Goal: Task Accomplishment & Management: Use online tool/utility

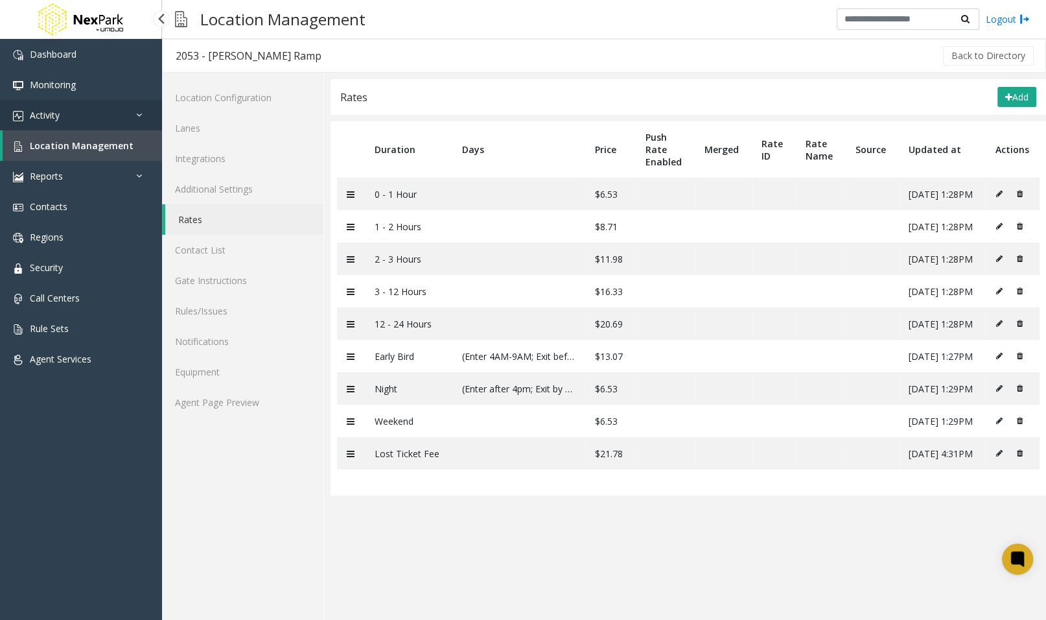
click at [65, 124] on link "Activity" at bounding box center [81, 115] width 162 height 30
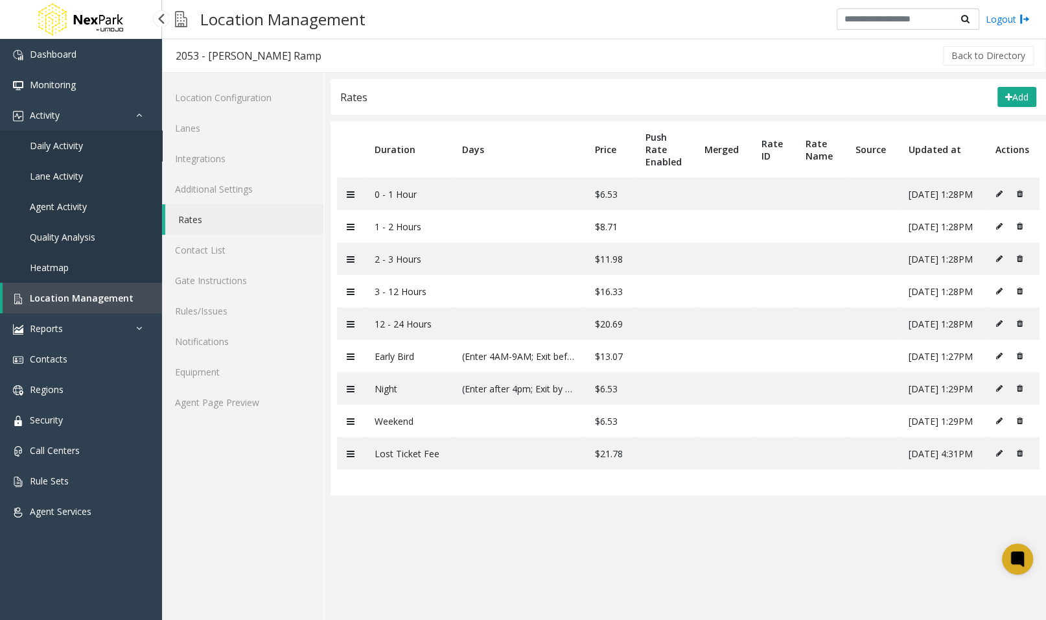
click at [69, 150] on span "Daily Activity" at bounding box center [56, 145] width 53 height 12
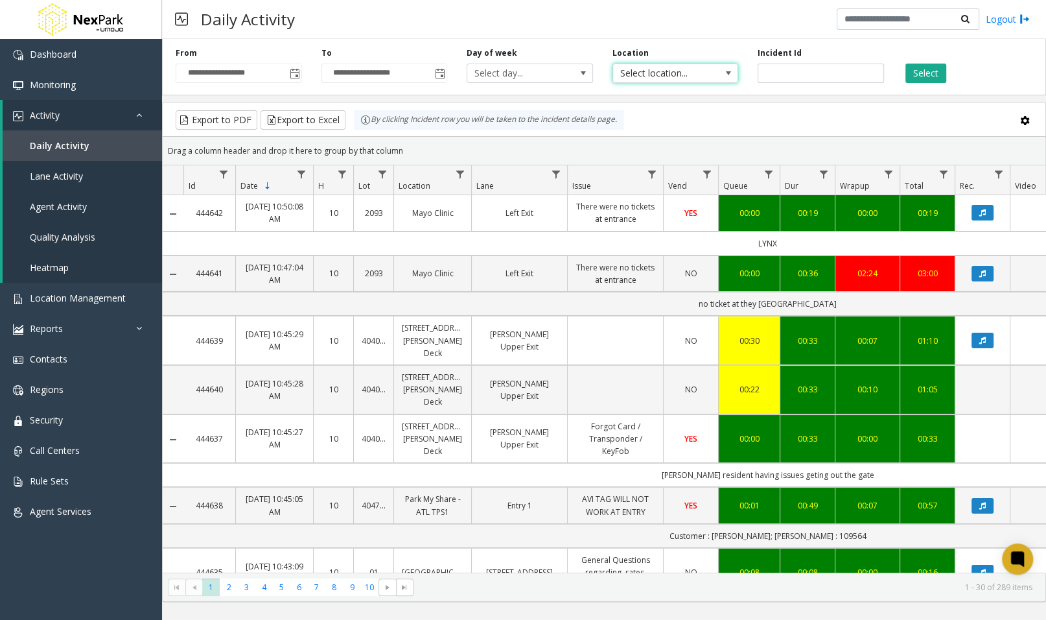
click at [675, 71] on span "Select location..." at bounding box center [663, 73] width 100 height 18
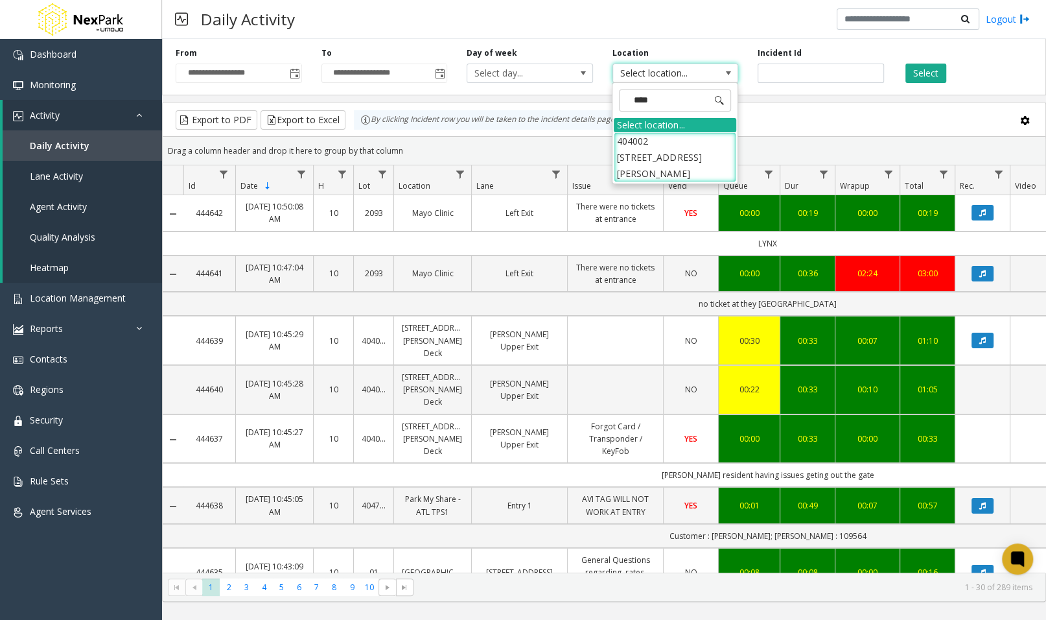
type input "*****"
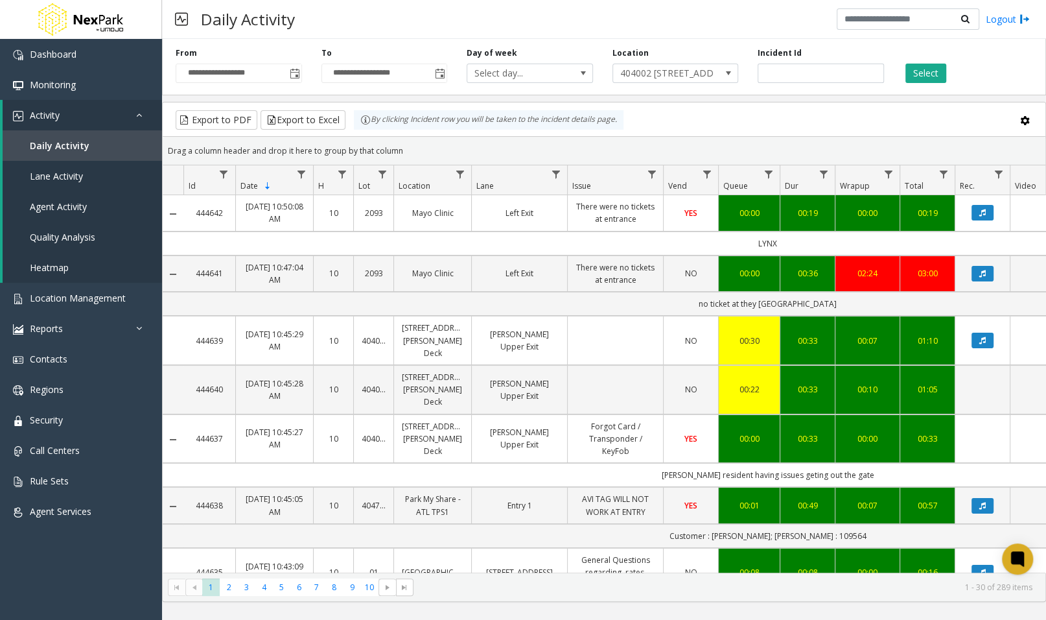
click at [932, 63] on div "Select" at bounding box center [967, 65] width 146 height 36
click at [929, 75] on button "Select" at bounding box center [925, 73] width 41 height 19
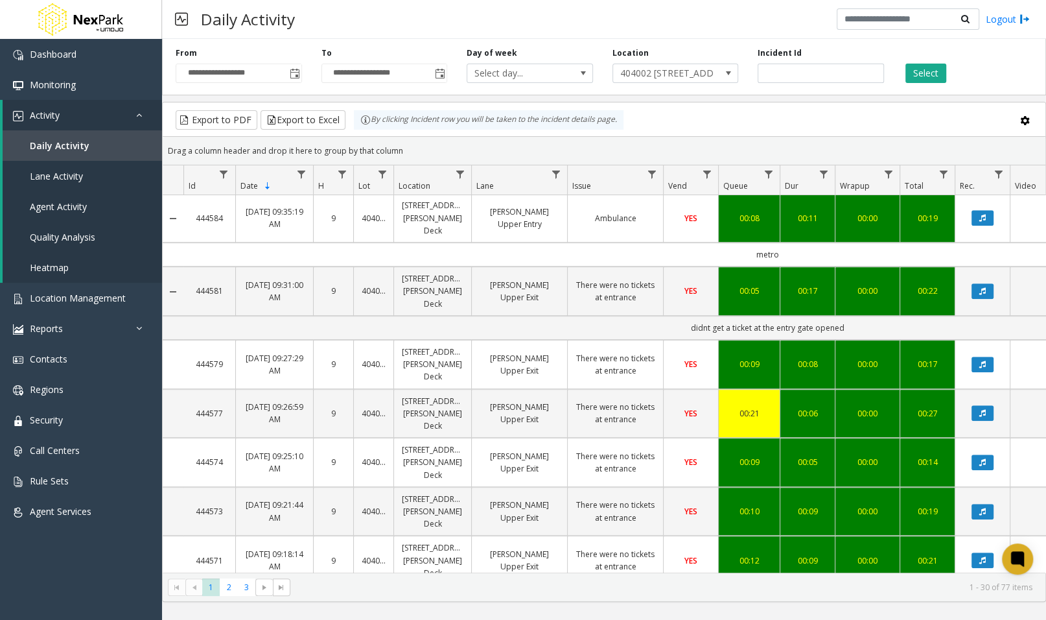
scroll to position [730, 0]
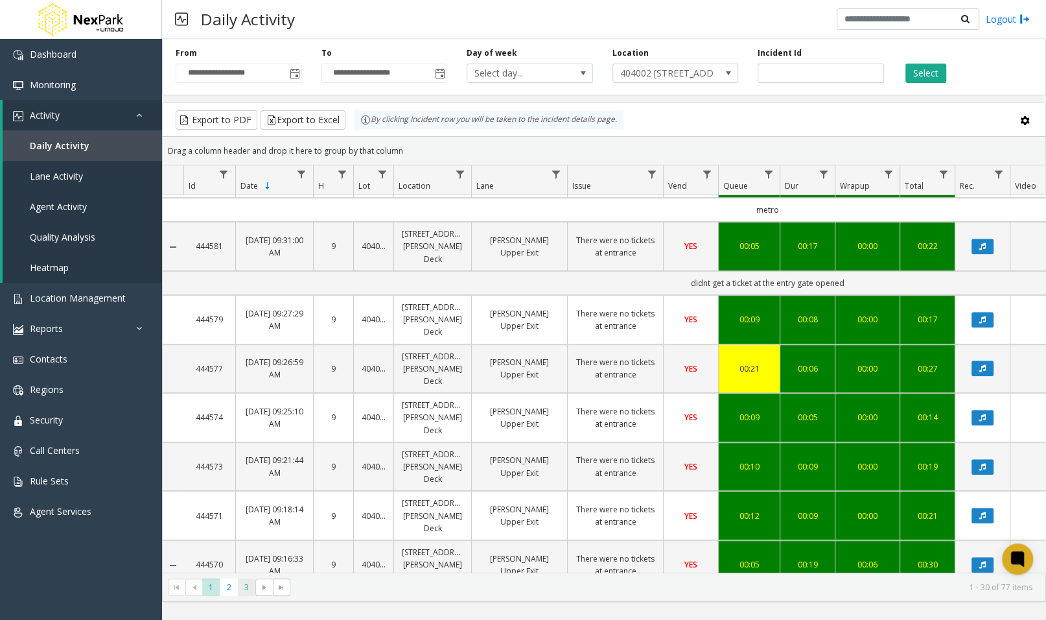
click at [246, 583] on span "3" at bounding box center [246, 586] width 17 height 17
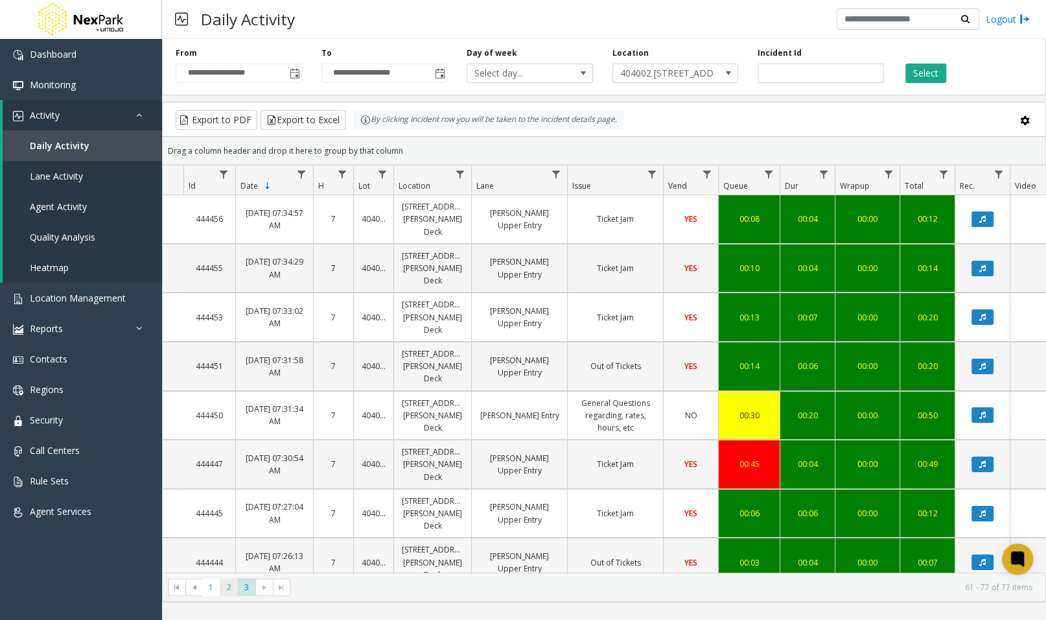
click at [228, 583] on span "2" at bounding box center [228, 586] width 17 height 17
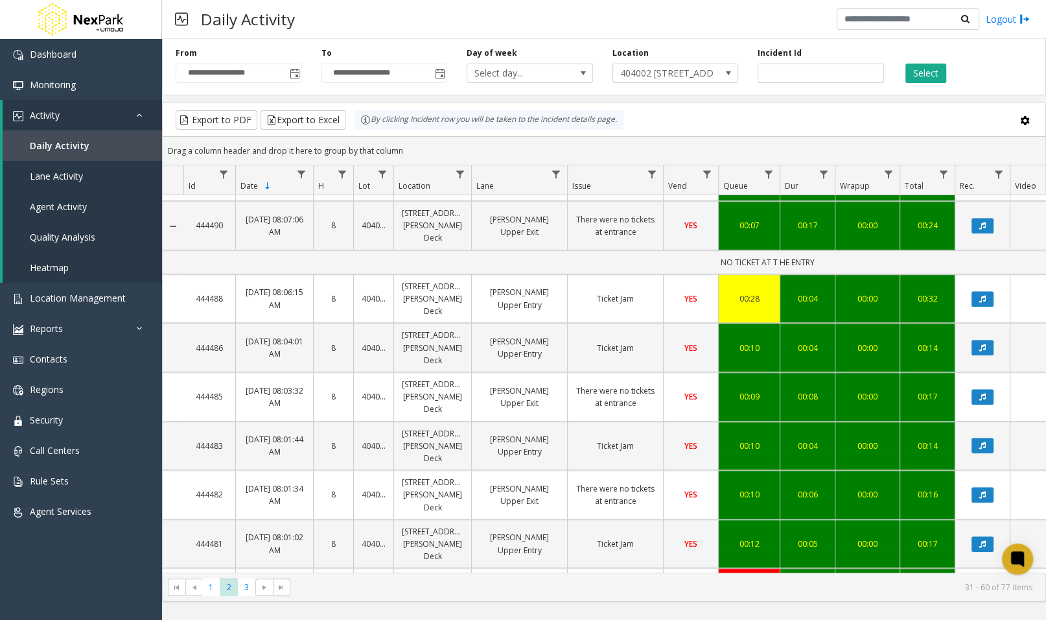
scroll to position [810, 0]
